Goal: Task Accomplishment & Management: Manage account settings

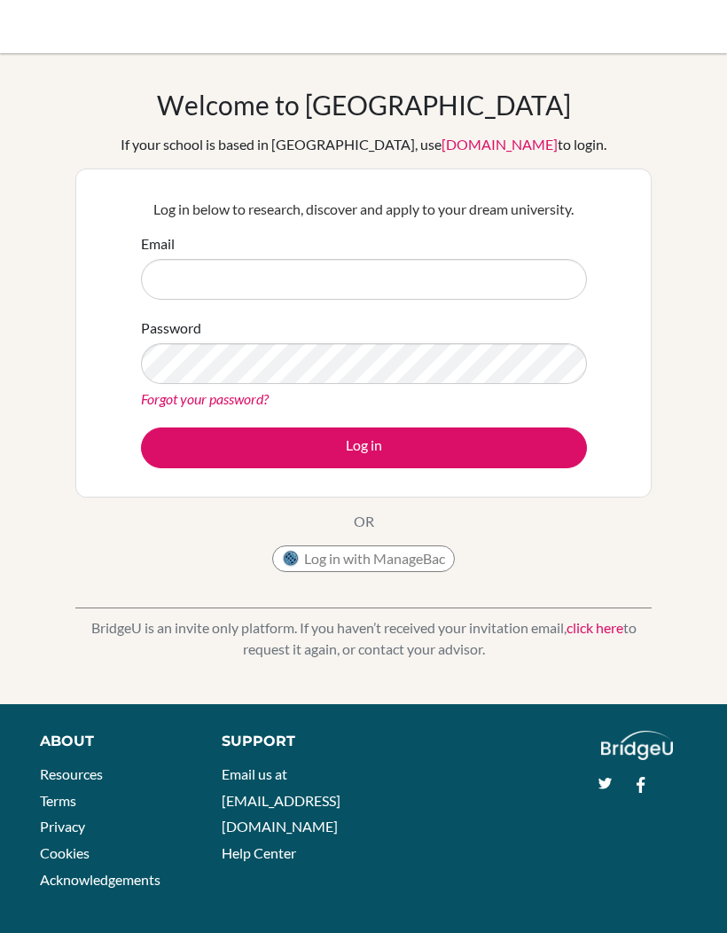
click at [186, 264] on input "Email" at bounding box center [364, 279] width 446 height 41
type input "[EMAIL_ADDRESS][DOMAIN_NAME]"
click at [179, 434] on button "Log in" at bounding box center [364, 447] width 446 height 41
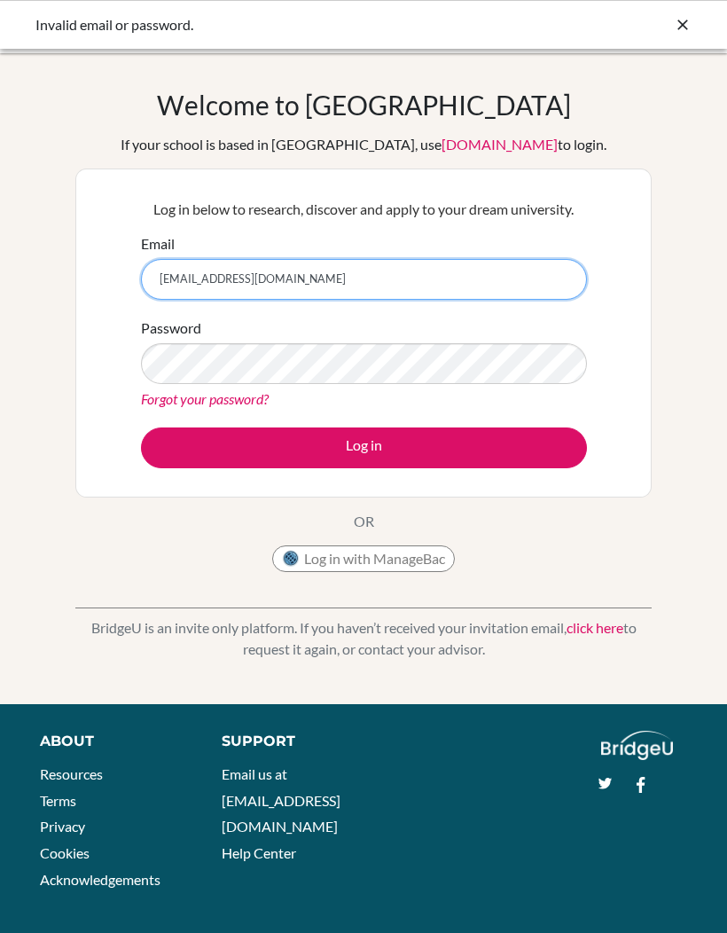
click at [200, 275] on input "[EMAIL_ADDRESS][DOMAIN_NAME]" at bounding box center [364, 279] width 446 height 41
click at [172, 275] on input "[EMAIL_ADDRESS][DOMAIN_NAME]" at bounding box center [364, 279] width 446 height 41
click at [171, 274] on input "[EMAIL_ADDRESS][DOMAIN_NAME]" at bounding box center [364, 279] width 446 height 41
click at [295, 271] on input "angel.[PERSON_NAME]@icsghana@info" at bounding box center [364, 279] width 446 height 41
type input "[EMAIL_ADDRESS][PERSON_NAME][DOMAIN_NAME]"
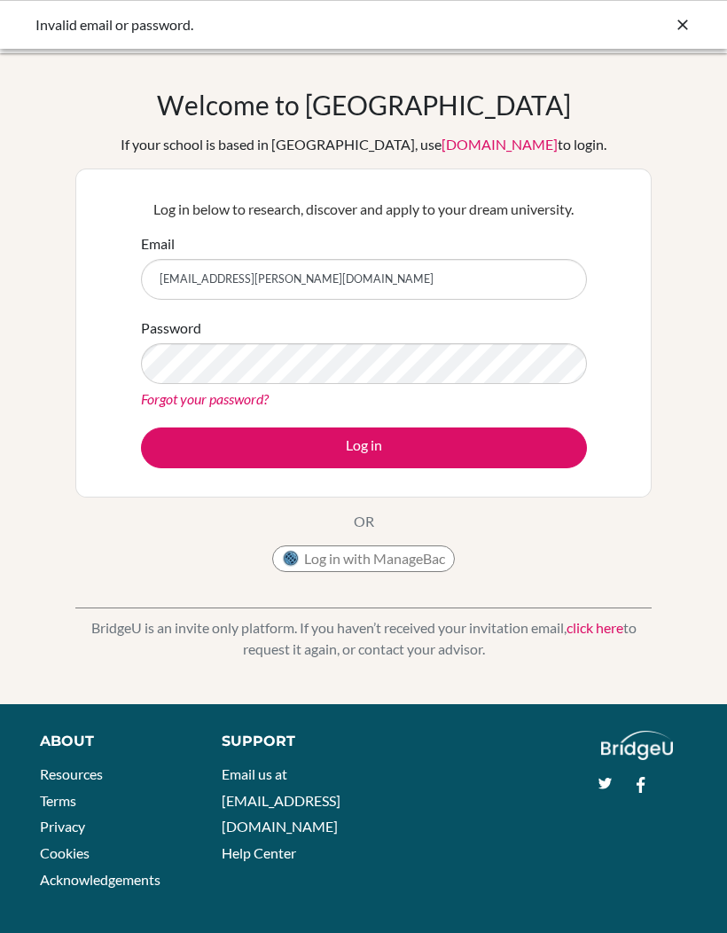
click at [188, 427] on button "Log in" at bounding box center [364, 447] width 446 height 41
click at [197, 441] on button "Log in" at bounding box center [364, 447] width 446 height 41
